Goal: Check status

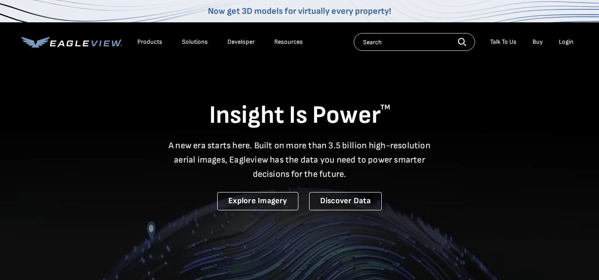
drag, startPoint x: 0, startPoint y: 0, endPoint x: 570, endPoint y: 41, distance: 571.2
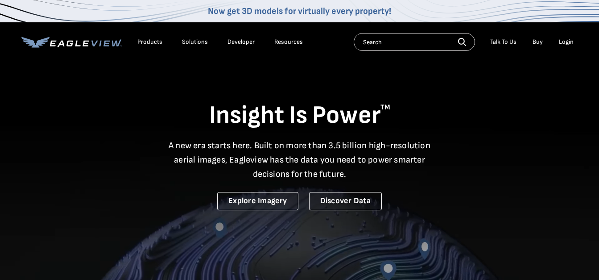
click at [577, 35] on div "Search Talk To Us Buy Login" at bounding box center [466, 42] width 224 height 18
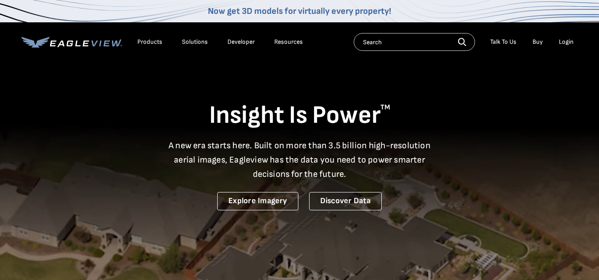
click at [570, 41] on div "Login" at bounding box center [566, 42] width 15 height 8
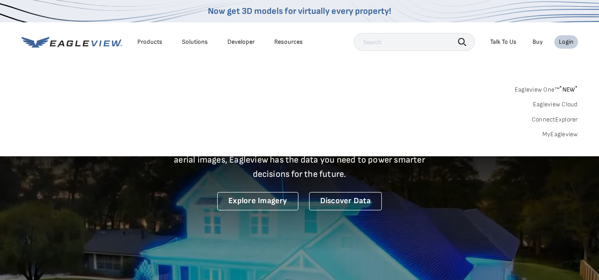
click at [563, 132] on link "MyEagleview" at bounding box center [561, 134] width 36 height 8
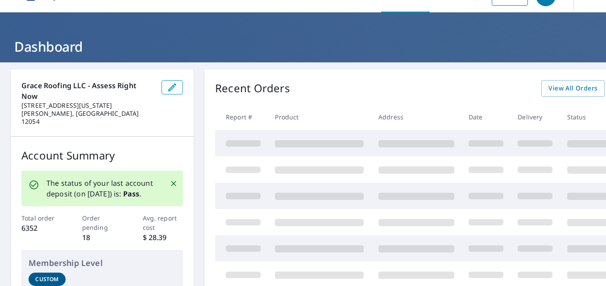
scroll to position [19, 0]
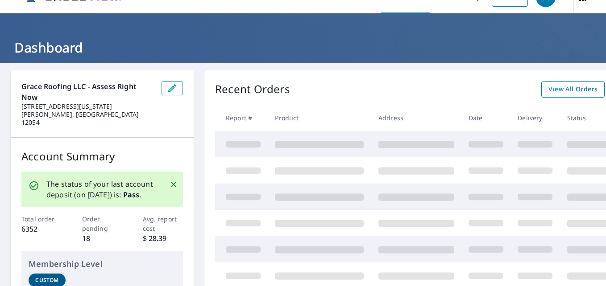
click at [576, 87] on span "View All Orders" at bounding box center [572, 89] width 49 height 11
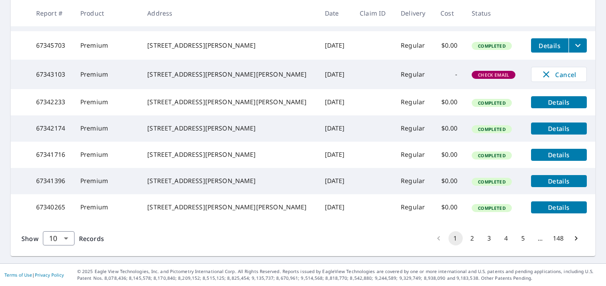
scroll to position [298, 0]
click at [466, 240] on button "2" at bounding box center [472, 239] width 14 height 14
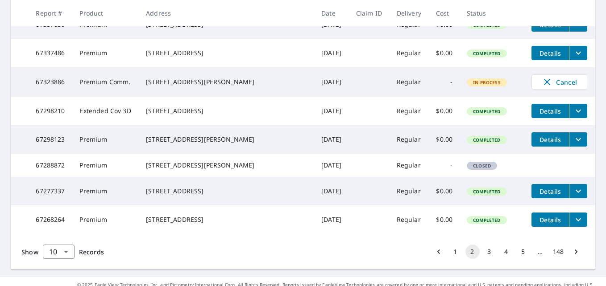
scroll to position [298, 0]
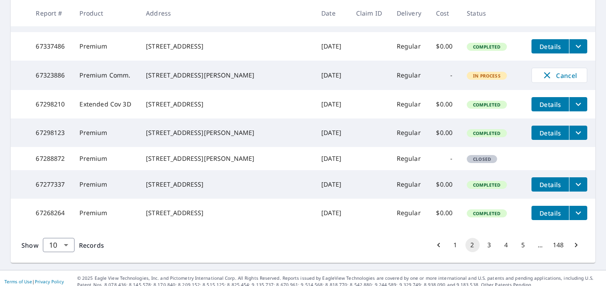
click at [468, 79] on span "In Process" at bounding box center [487, 76] width 38 height 6
